Goal: Task Accomplishment & Management: Manage account settings

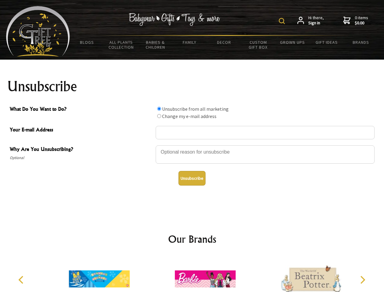
click at [283, 21] on img at bounding box center [282, 21] width 6 height 6
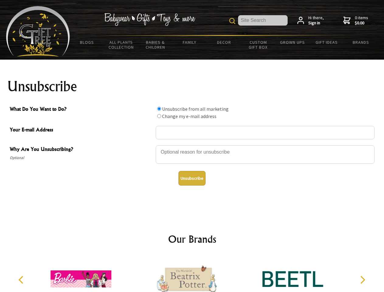
click at [192, 145] on div at bounding box center [265, 155] width 219 height 21
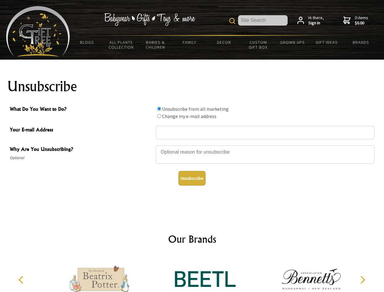
click at [159, 109] on input "What Do You Want to Do?" at bounding box center [159, 109] width 4 height 4
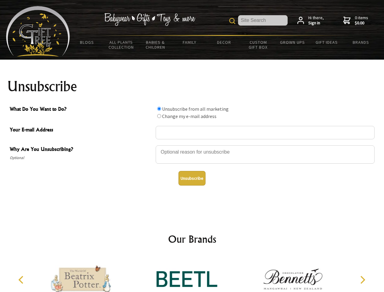
click at [159, 116] on input "What Do You Want to Do?" at bounding box center [159, 116] width 4 height 4
radio input "true"
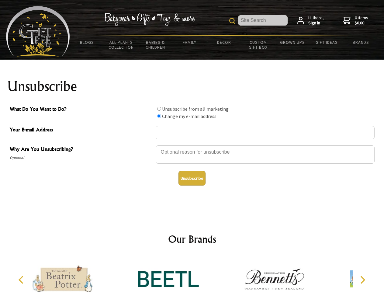
click at [192, 178] on button "Unsubscribe" at bounding box center [192, 178] width 27 height 15
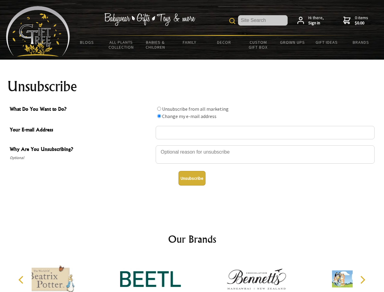
click at [204, 274] on div at bounding box center [257, 279] width 106 height 47
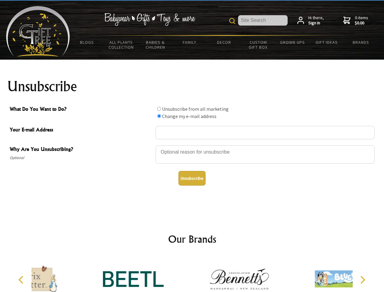
click at [22, 280] on icon "Previous" at bounding box center [22, 280] width 8 height 8
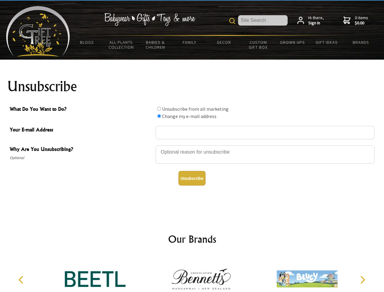
click at [363, 280] on icon "Next" at bounding box center [362, 280] width 8 height 8
